Goal: Check status: Check status

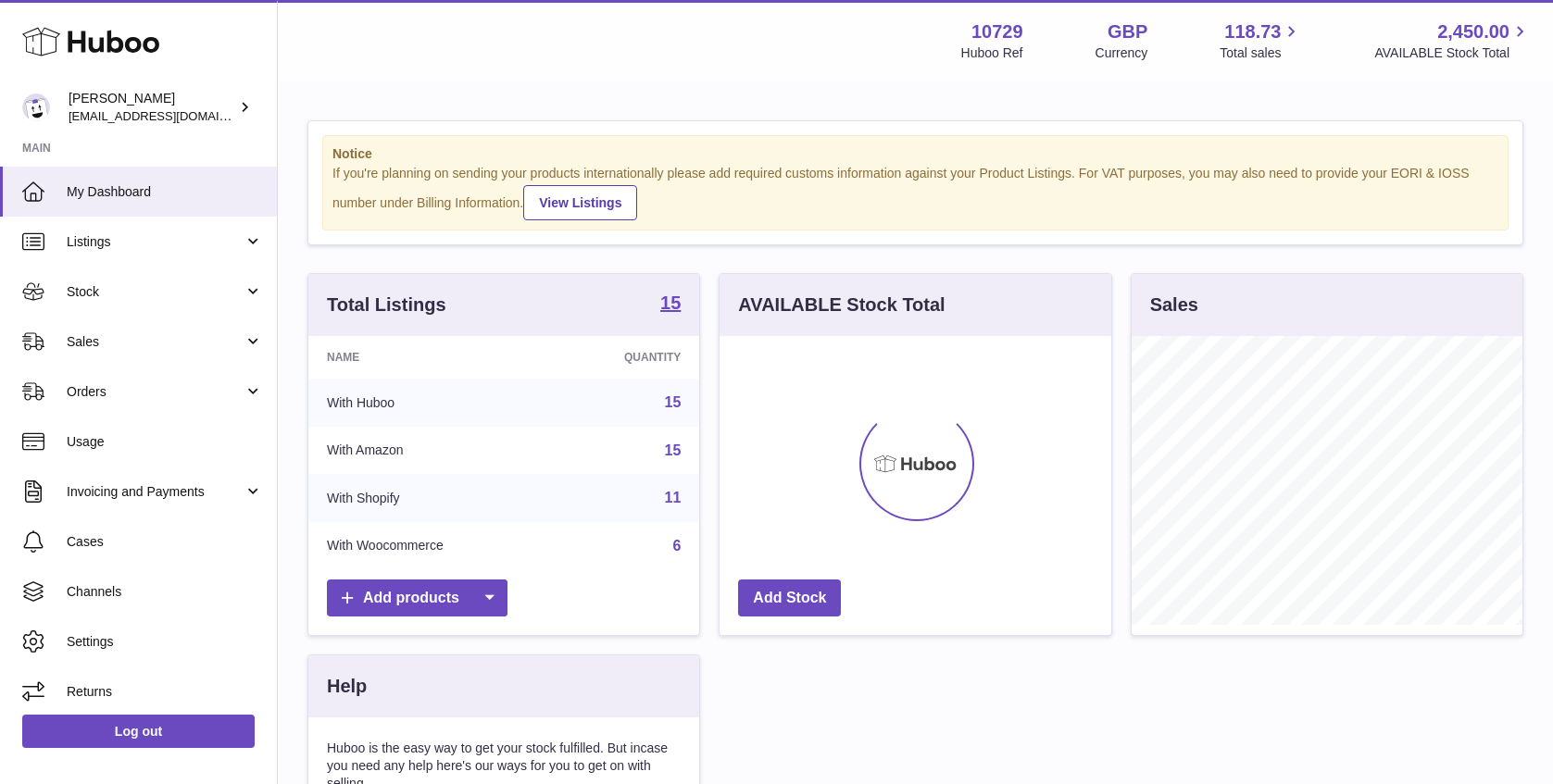
scroll to position [289, 391]
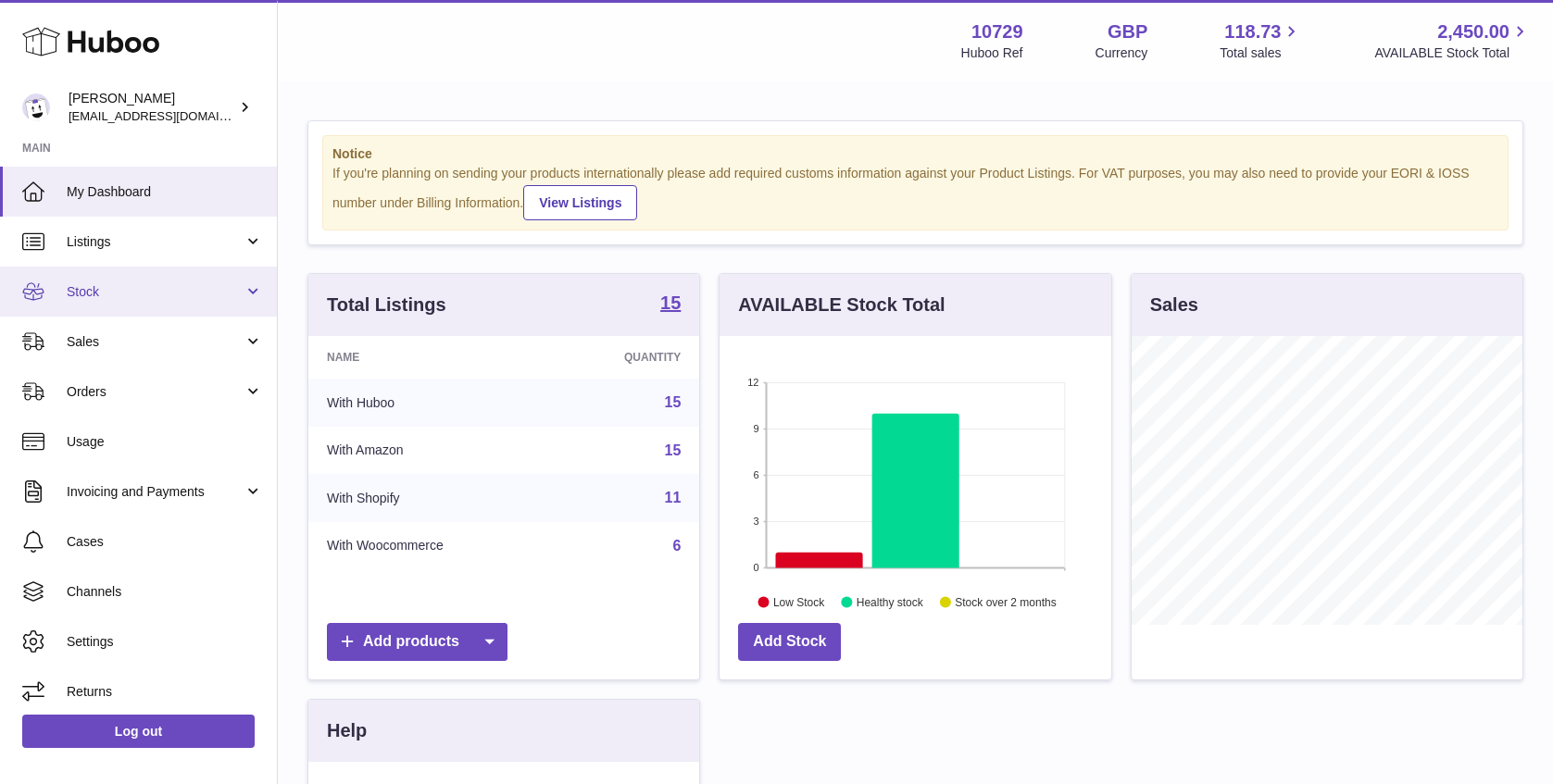
click at [165, 277] on link "Stock" at bounding box center [138, 292] width 277 height 50
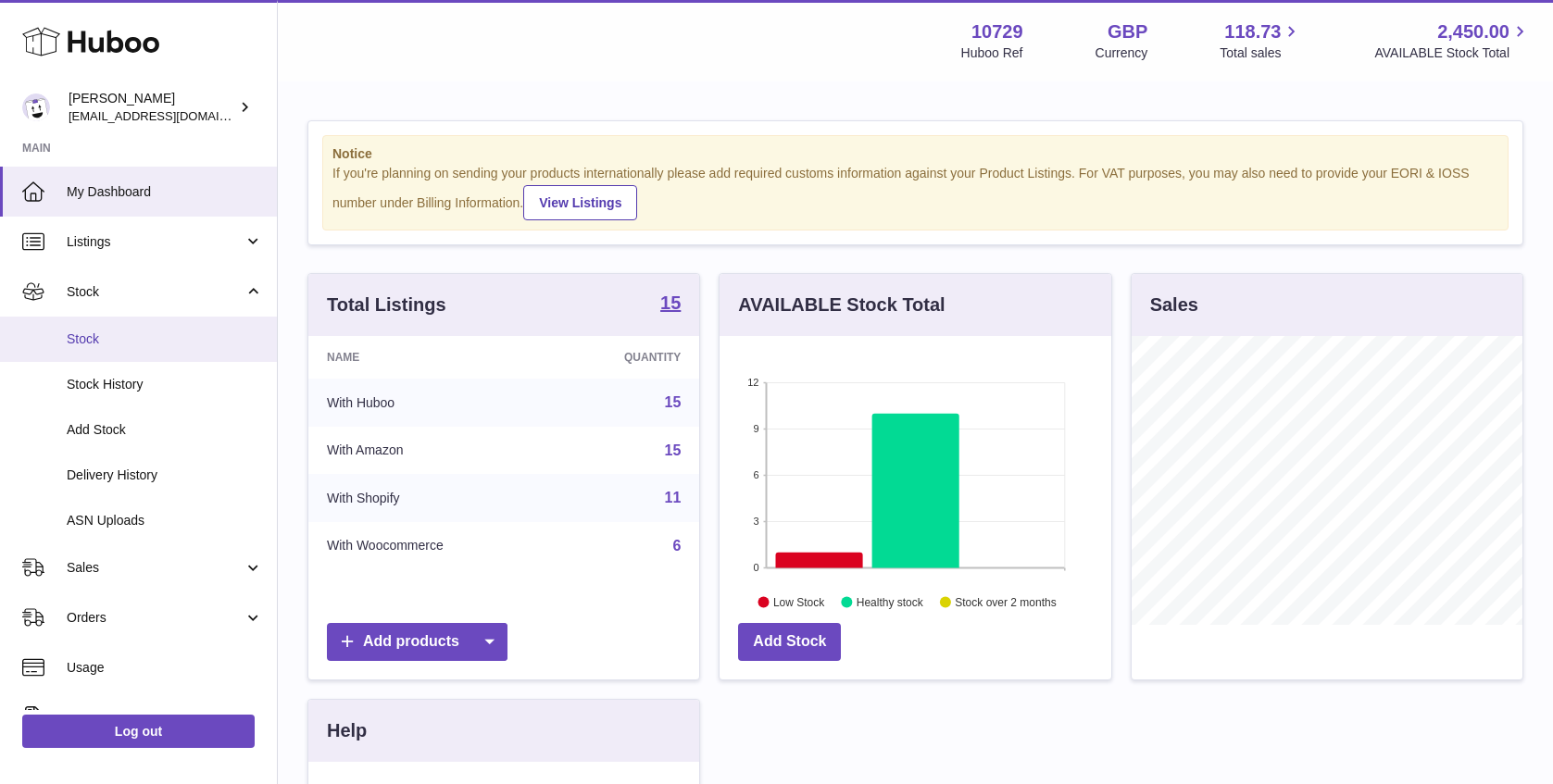
click at [155, 331] on span "Stock" at bounding box center [164, 339] width 197 height 17
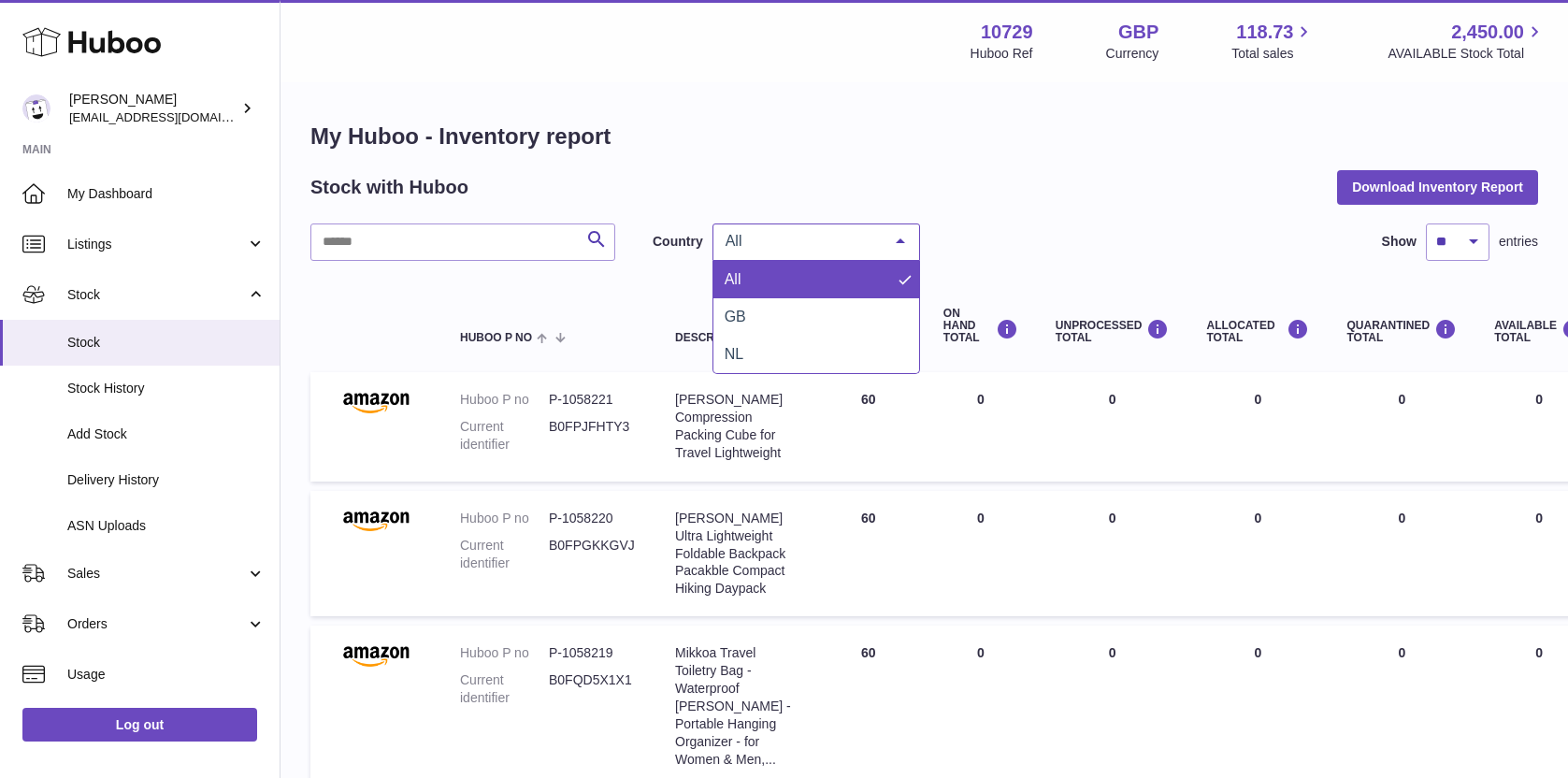
click at [846, 243] on span "All" at bounding box center [801, 240] width 161 height 18
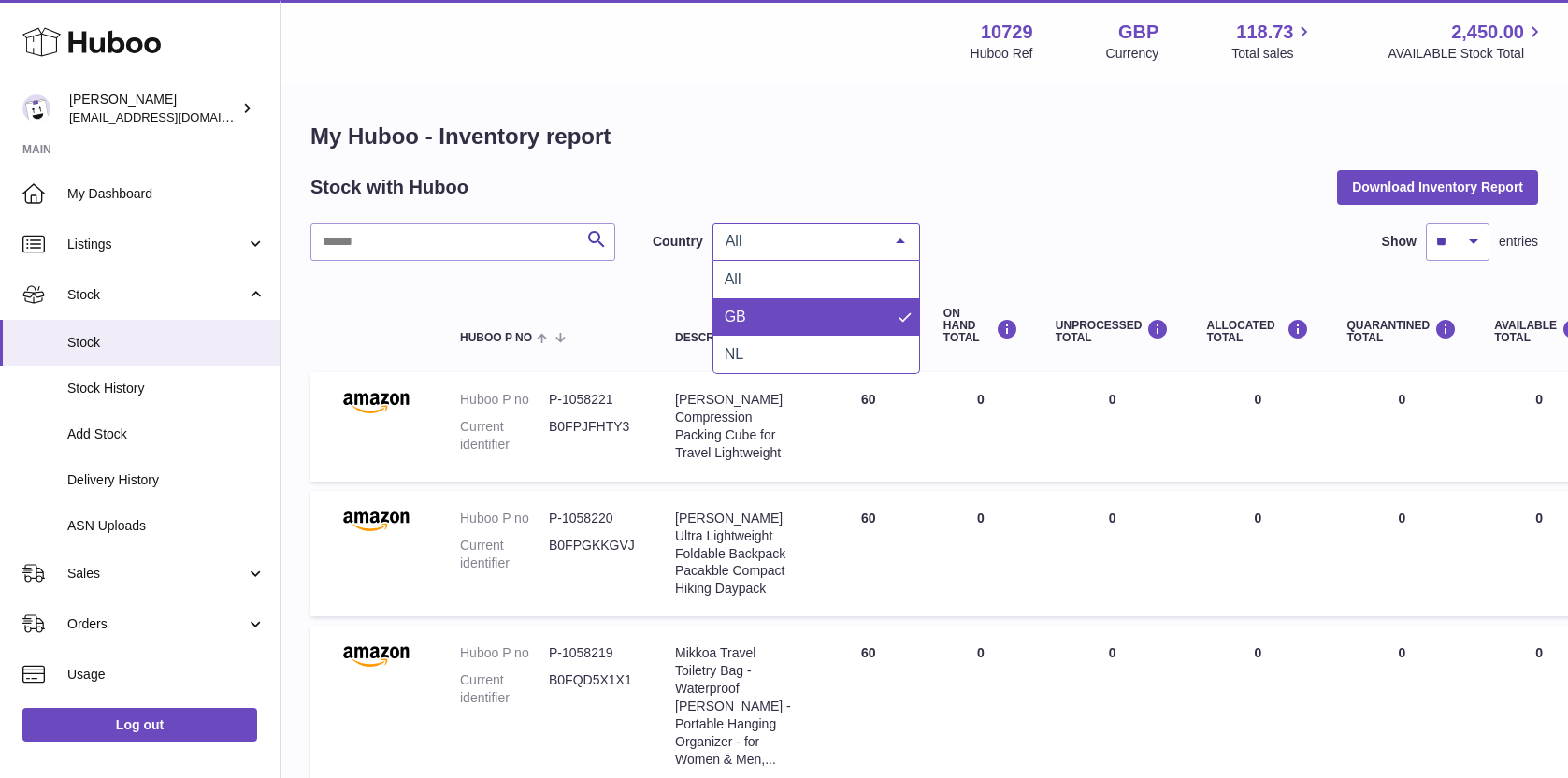
click at [835, 315] on span "GB" at bounding box center [816, 317] width 205 height 38
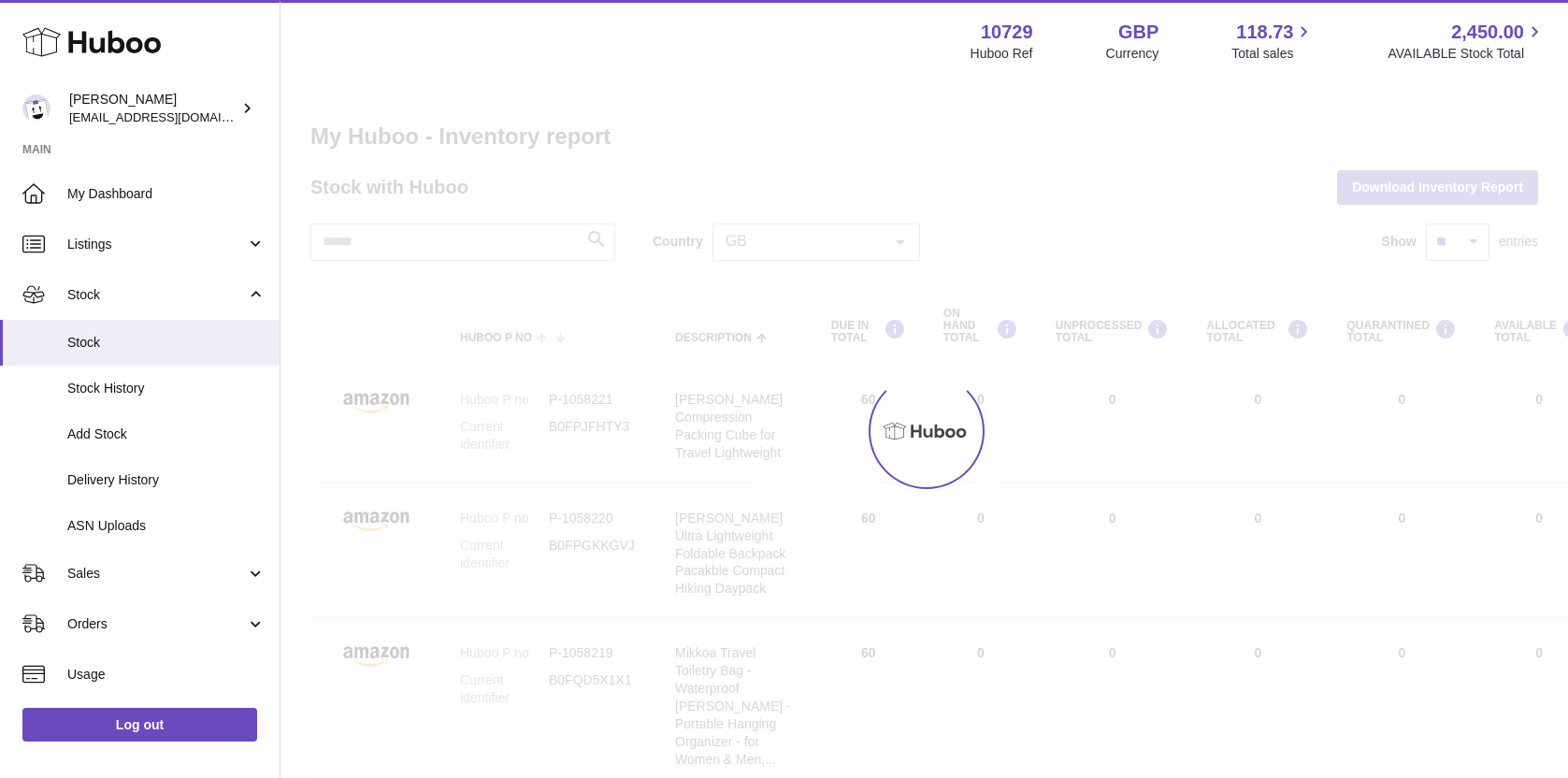
click at [1039, 213] on div at bounding box center [924, 431] width 1288 height 694
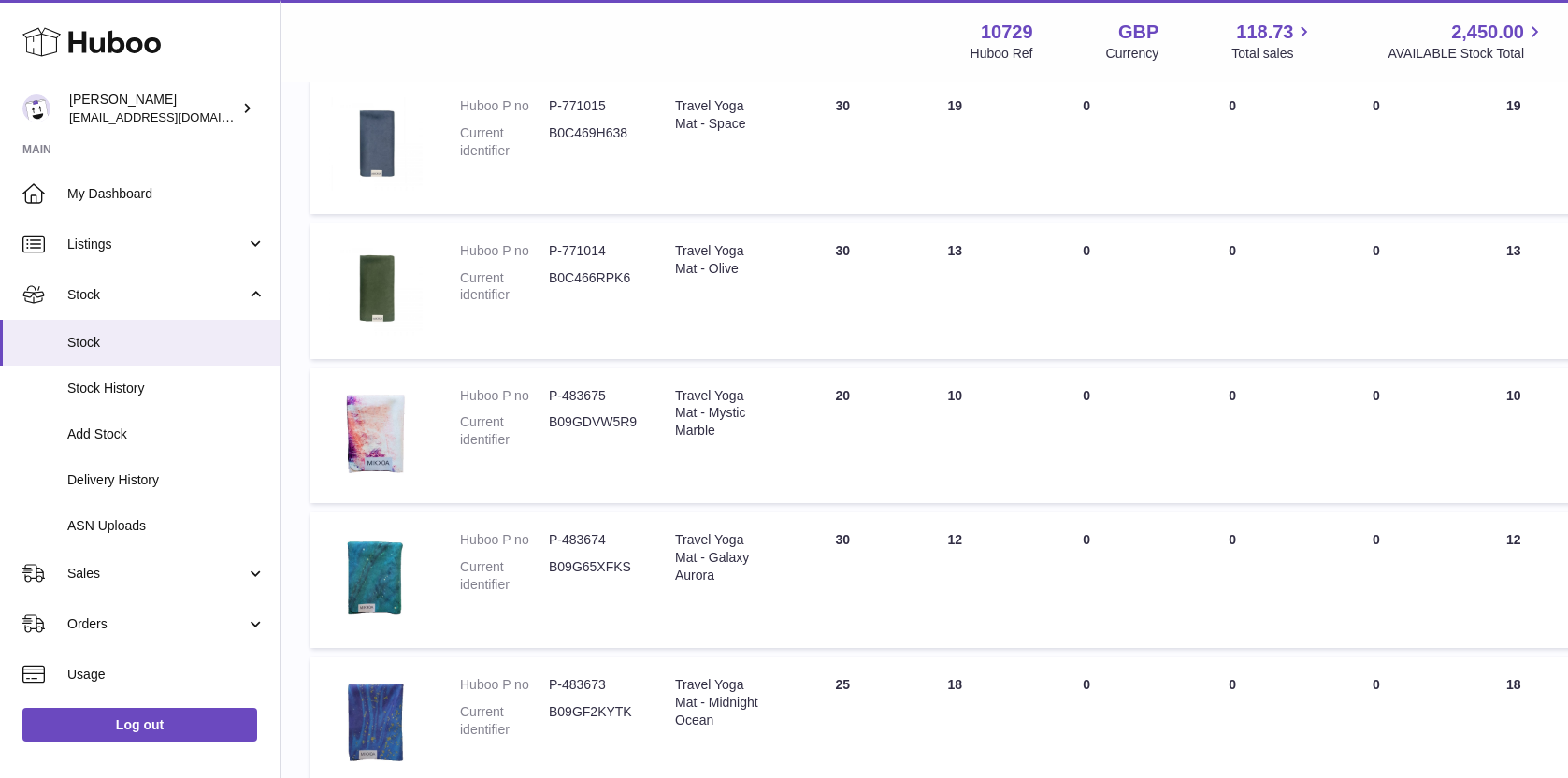
scroll to position [806, 0]
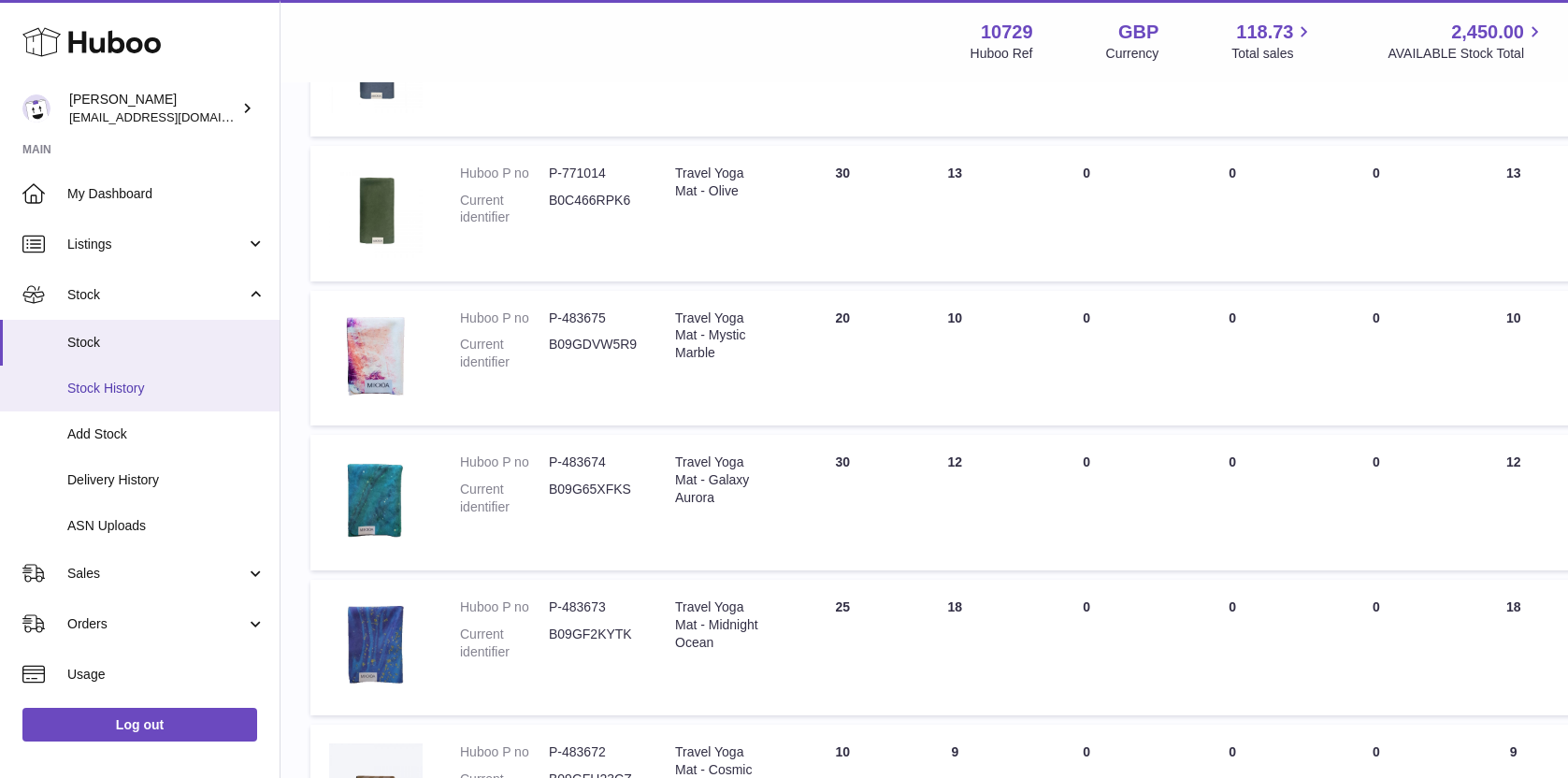
click at [128, 398] on link "Stock History" at bounding box center [140, 388] width 280 height 46
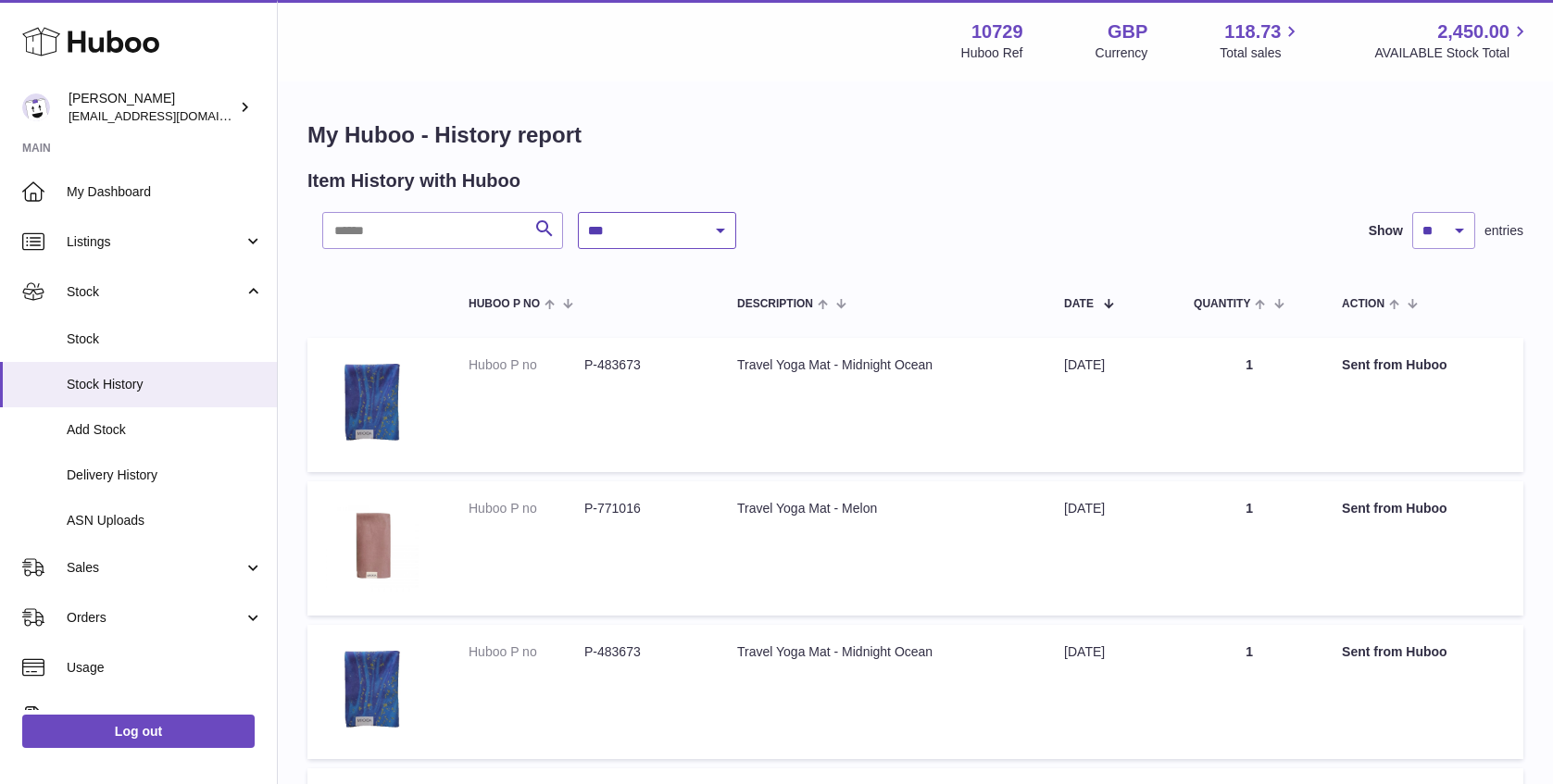
click at [670, 235] on select "**********" at bounding box center [657, 230] width 158 height 37
select select "*"
click at [578, 212] on select "**********" at bounding box center [657, 230] width 158 height 37
